Goal: Information Seeking & Learning: Learn about a topic

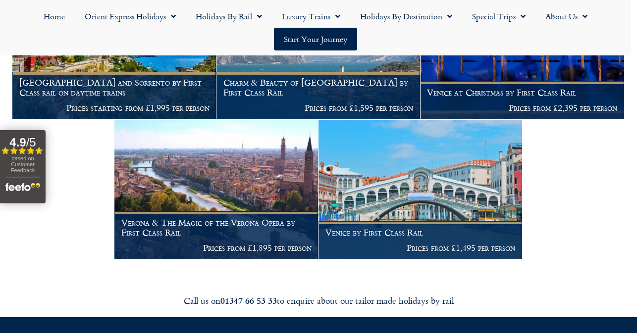
scroll to position [1481, 0]
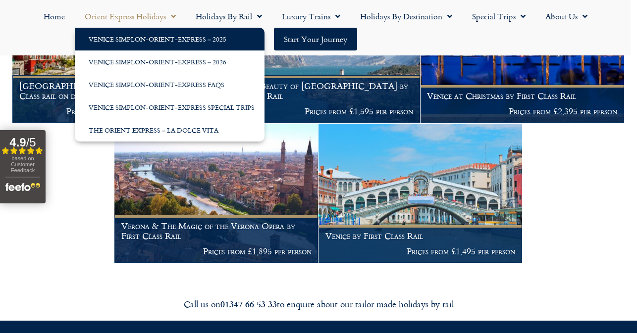
click at [160, 38] on link "Venice Simplon-Orient-Express – 2025" at bounding box center [170, 39] width 190 height 23
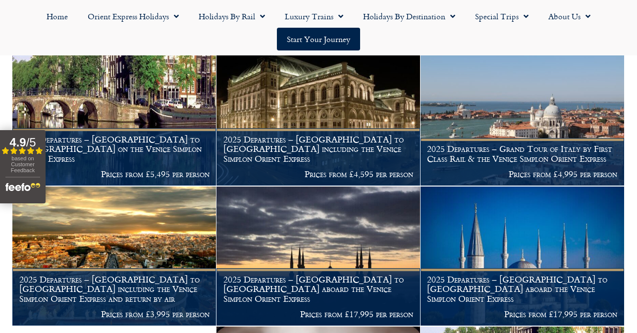
scroll to position [634, 0]
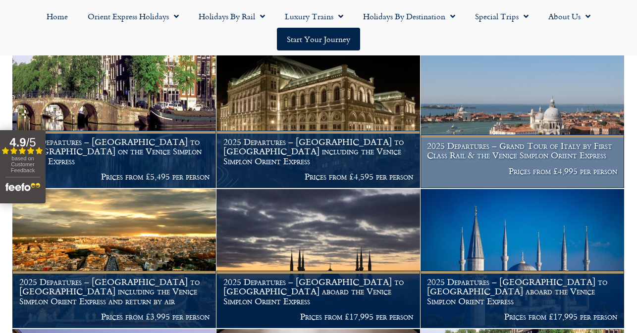
click at [534, 80] on img at bounding box center [523, 118] width 204 height 139
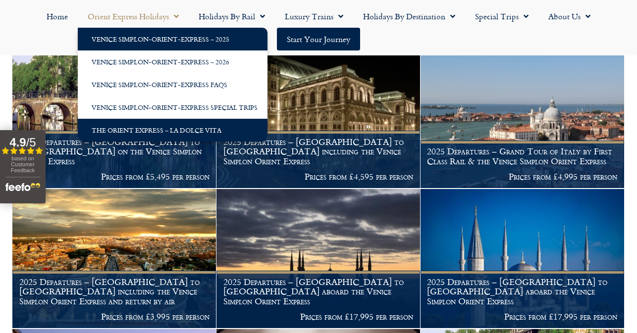
click at [147, 128] on link "The Orient Express – La Dolce Vita" at bounding box center [173, 130] width 190 height 23
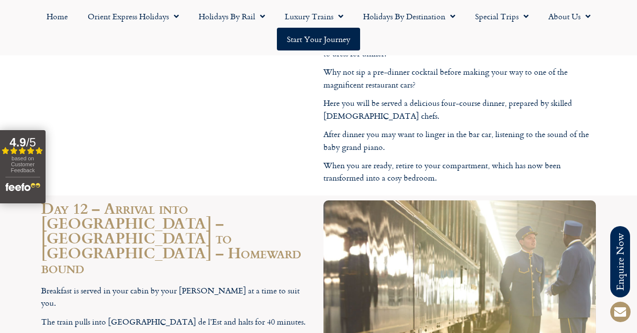
scroll to position [3470, 0]
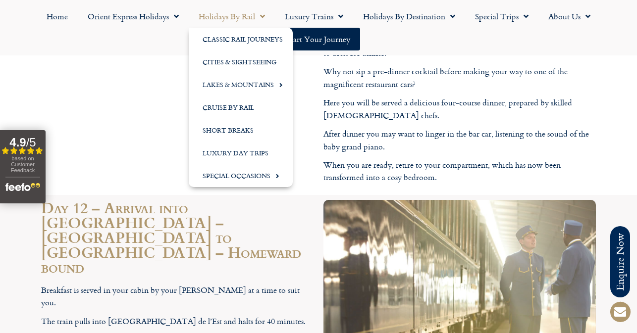
click at [239, 18] on link "Holidays by Rail" at bounding box center [232, 16] width 86 height 23
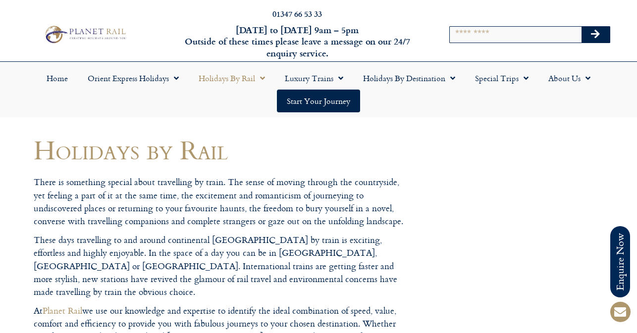
drag, startPoint x: 154, startPoint y: 17, endPoint x: 121, endPoint y: 3, distance: 35.7
click at [153, 17] on div "01347 66 53 33 [DATE] to [DATE] 9am – 5pm Outside of these times please leave a…" at bounding box center [318, 34] width 637 height 54
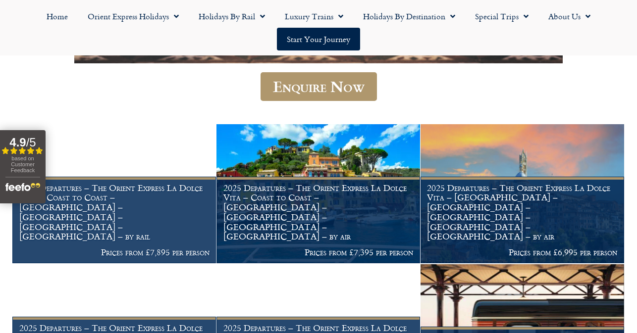
scroll to position [869, 0]
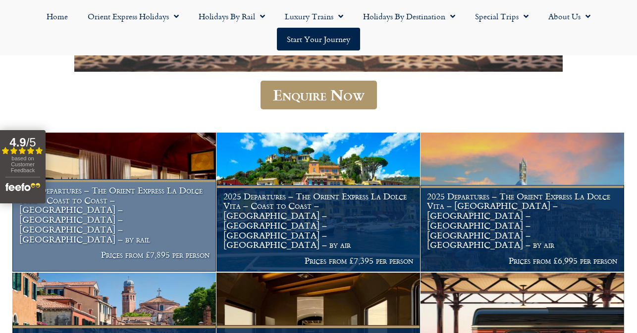
click at [102, 206] on img at bounding box center [114, 202] width 204 height 139
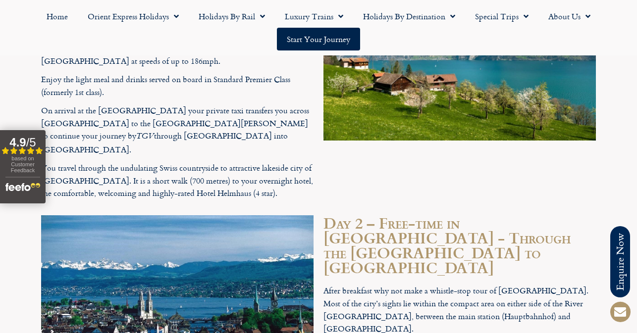
scroll to position [2812, 0]
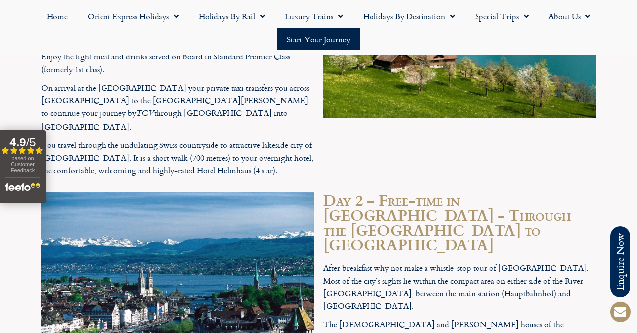
drag, startPoint x: 637, startPoint y: 198, endPoint x: 639, endPoint y: 206, distance: 7.7
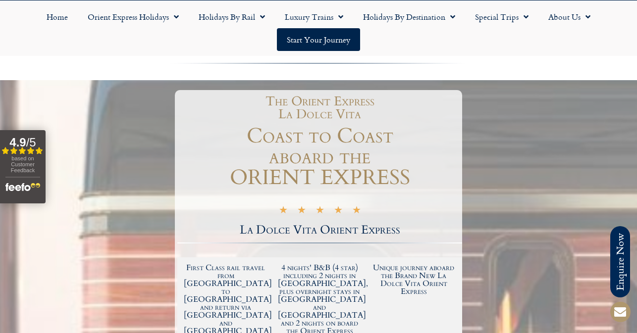
scroll to position [0, 0]
